Goal: Entertainment & Leisure: Consume media (video, audio)

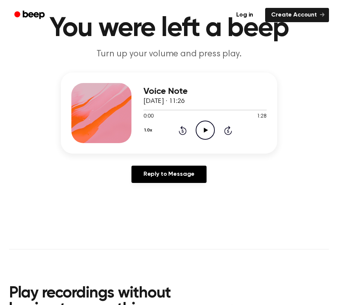
scroll to position [62, 0]
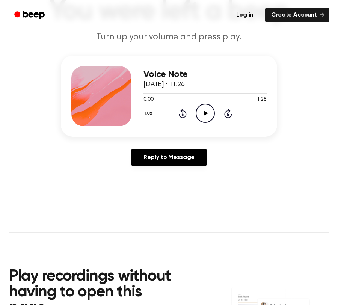
click at [208, 114] on icon "Play Audio" at bounding box center [204, 113] width 19 height 19
click at [207, 114] on icon "Pause Audio" at bounding box center [204, 113] width 19 height 19
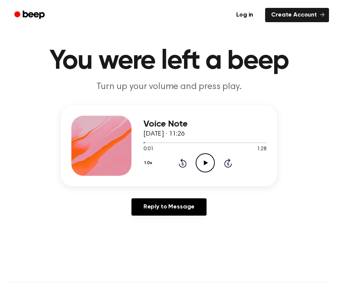
scroll to position [0, 0]
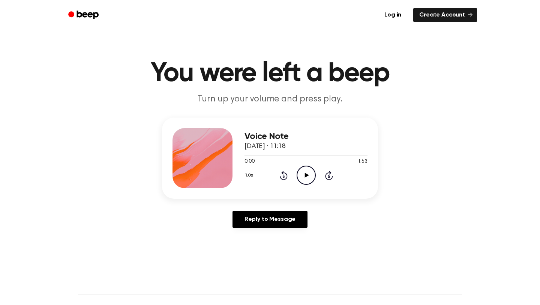
click at [302, 172] on icon "Play Audio" at bounding box center [306, 174] width 19 height 19
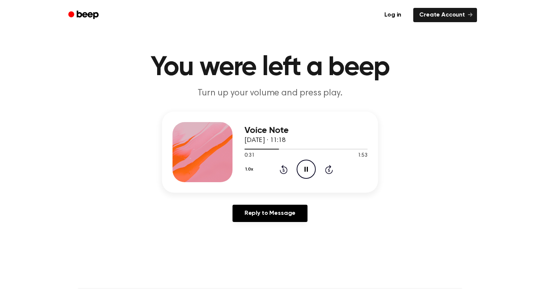
scroll to position [6, 0]
click at [305, 169] on icon at bounding box center [306, 168] width 3 height 5
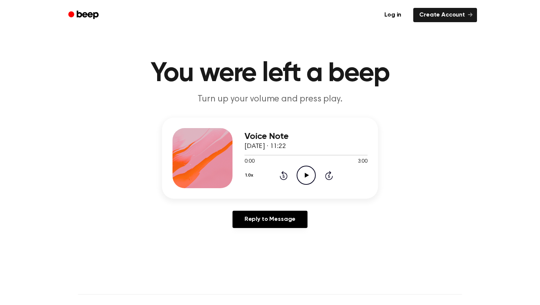
click at [305, 171] on icon "Play Audio" at bounding box center [306, 174] width 19 height 19
